Goal: Transaction & Acquisition: Purchase product/service

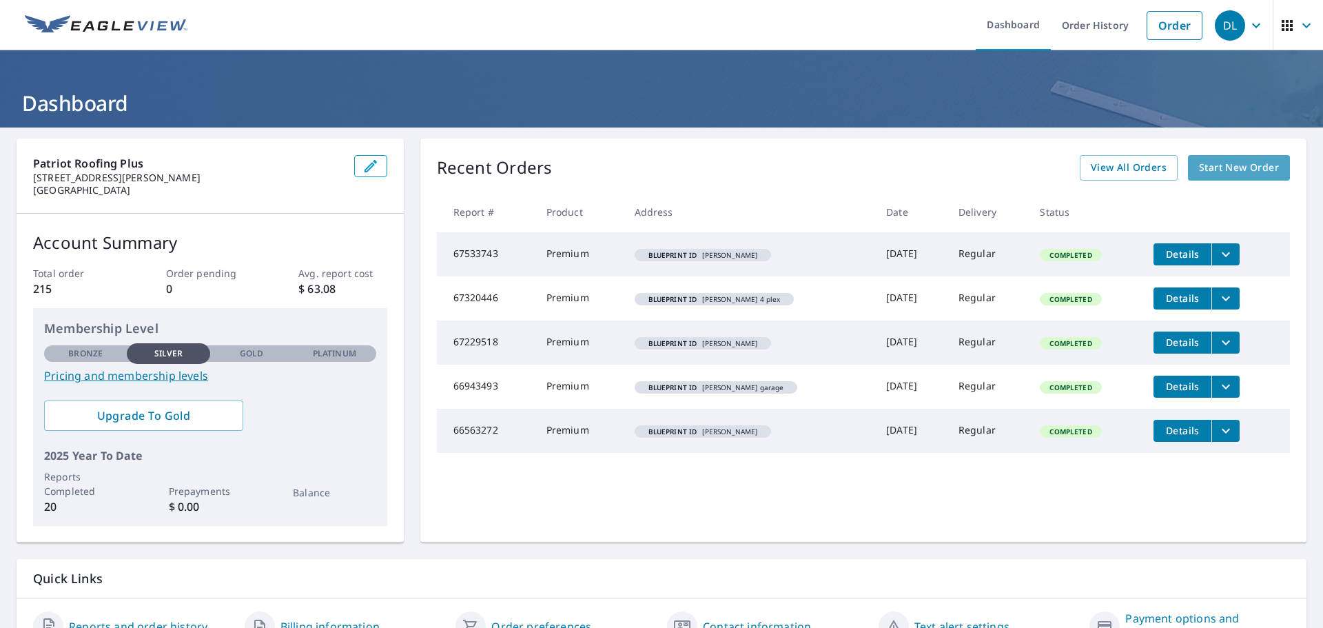
click at [1215, 172] on span "Start New Order" at bounding box center [1239, 167] width 80 height 17
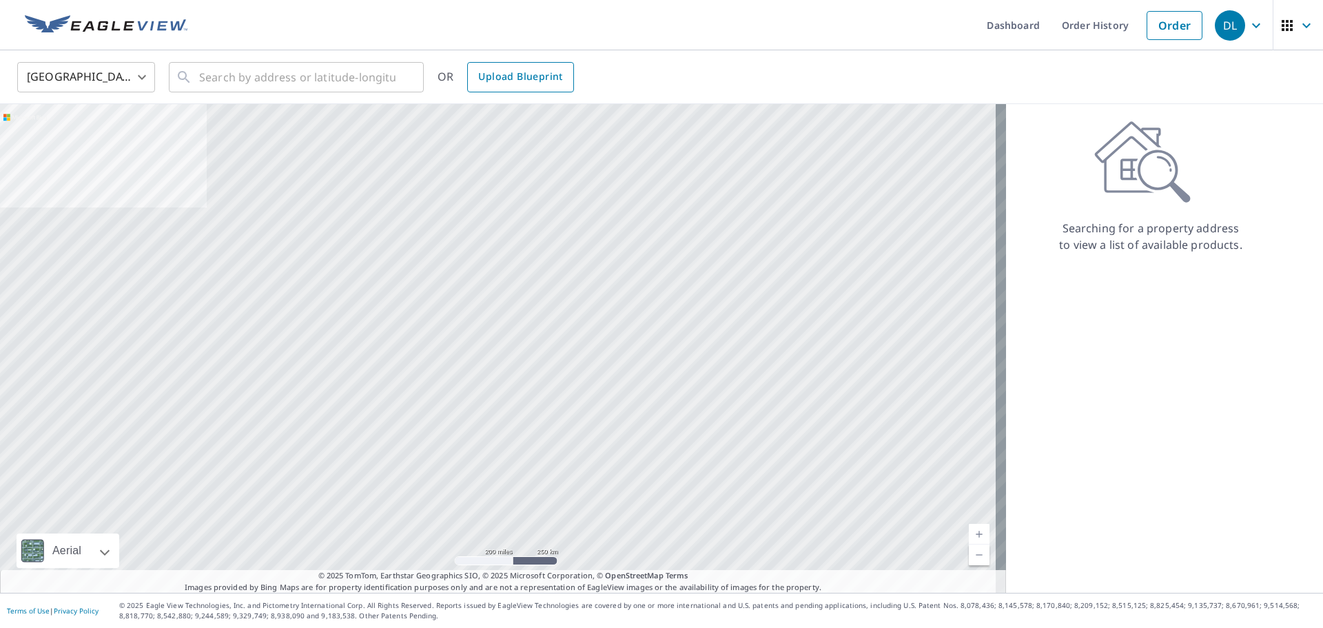
click at [511, 76] on span "Upload Blueprint" at bounding box center [520, 76] width 84 height 17
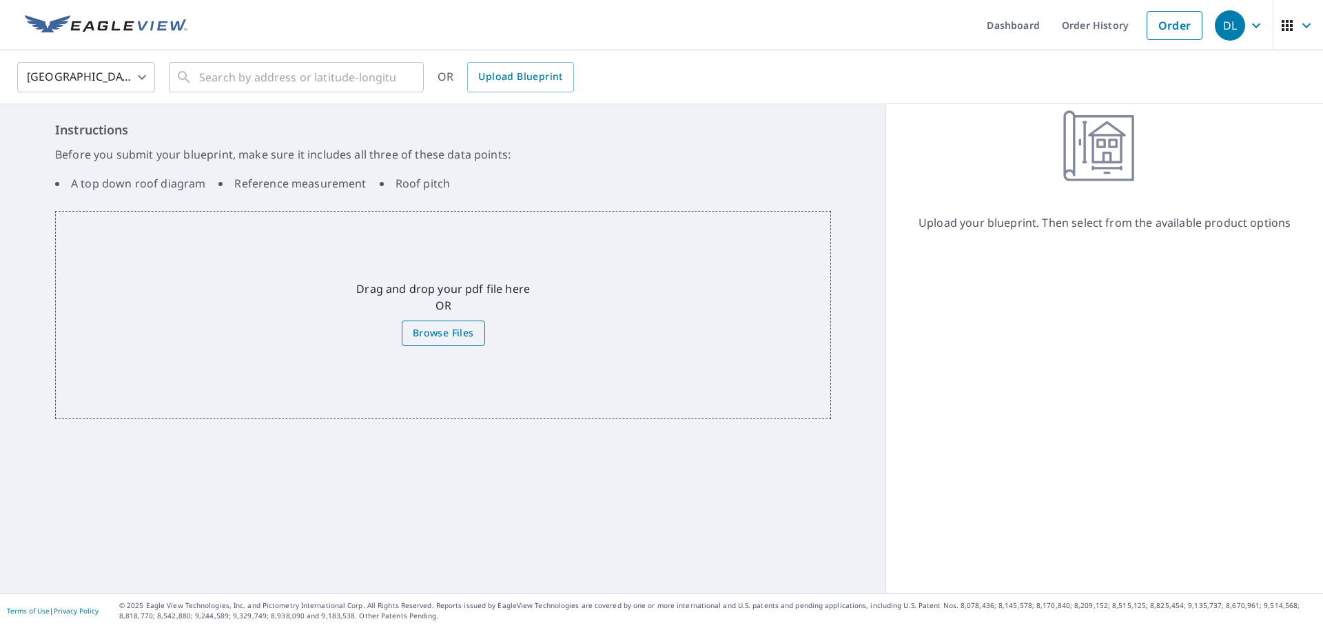
click at [451, 327] on span "Browse Files" at bounding box center [443, 333] width 61 height 17
click at [0, 0] on input "Browse Files" at bounding box center [0, 0] width 0 height 0
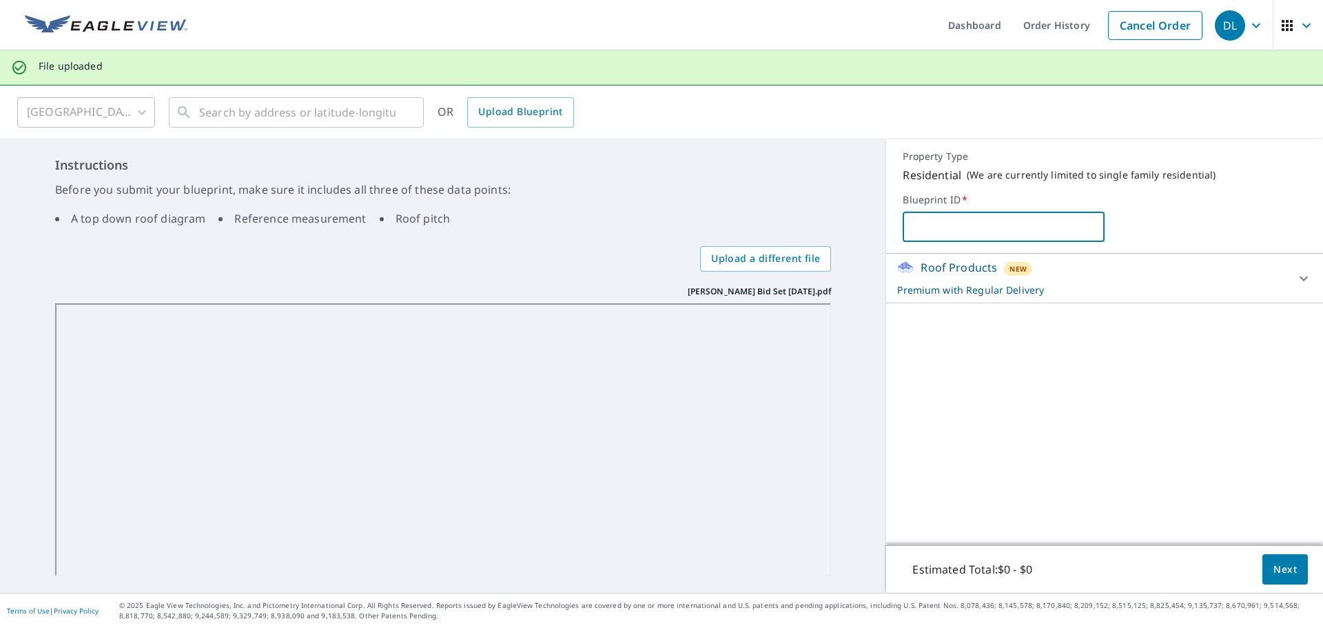
click at [913, 227] on input "text" at bounding box center [1004, 226] width 202 height 39
type input "[PERSON_NAME]"
click at [1274, 561] on span "Next" at bounding box center [1285, 569] width 23 height 17
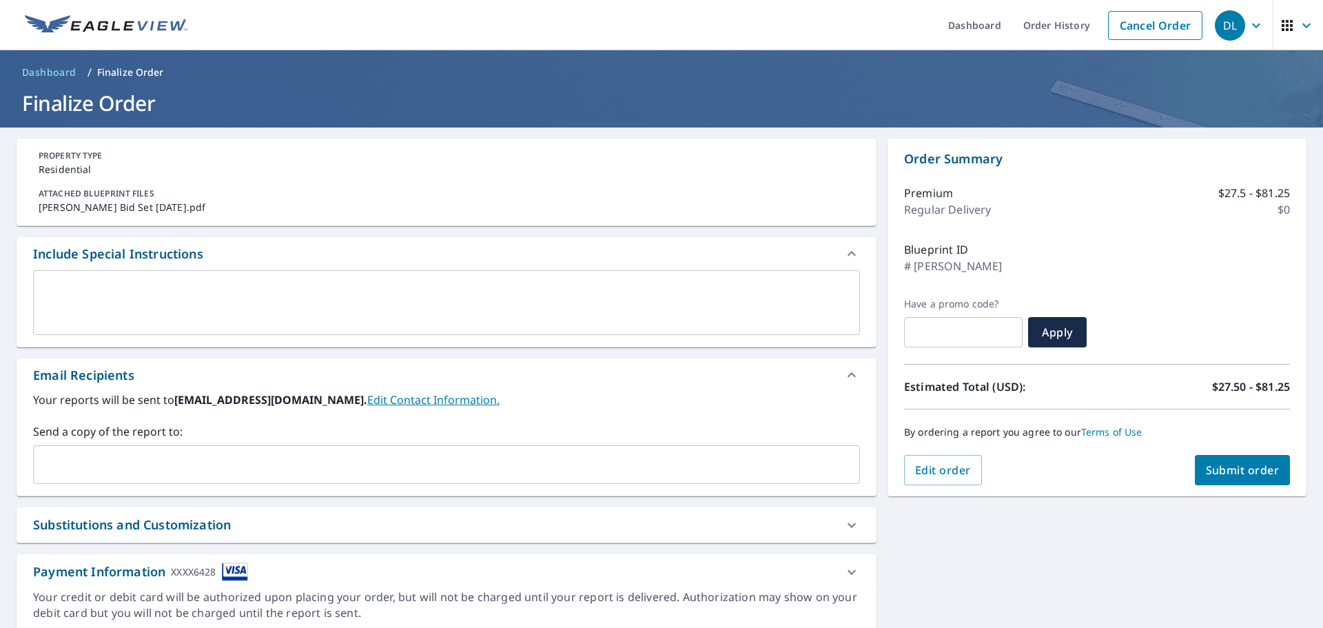
click at [1234, 478] on button "Submit order" at bounding box center [1243, 470] width 96 height 30
